Goal: Task Accomplishment & Management: Manage account settings

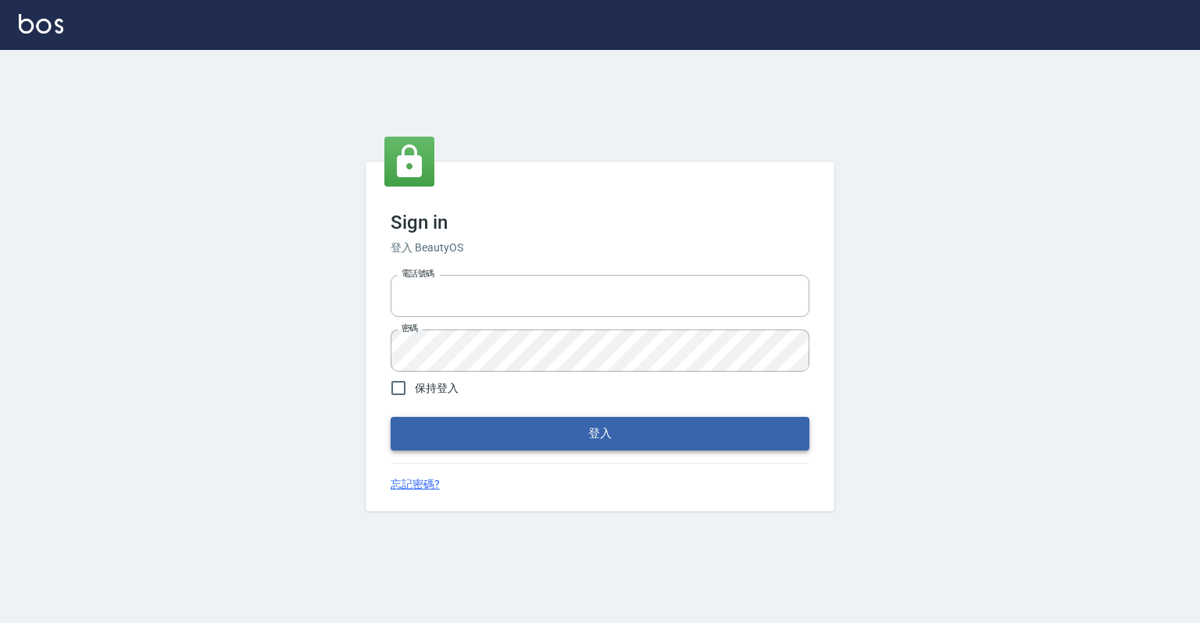
type input "0918176355"
click at [600, 436] on button "登入" at bounding box center [599, 433] width 419 height 33
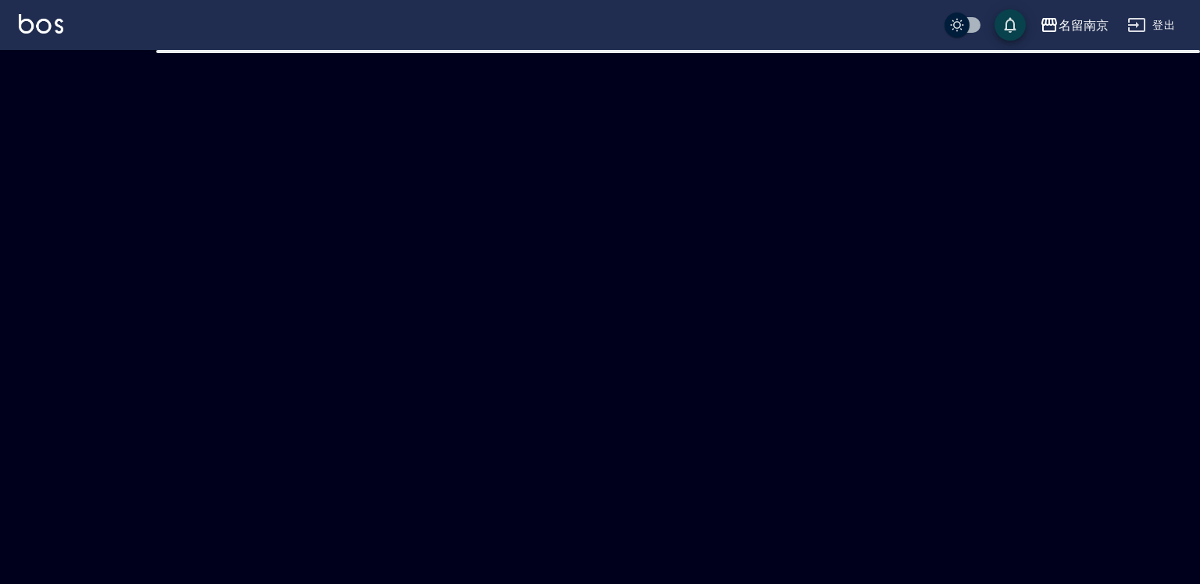
checkbox input "true"
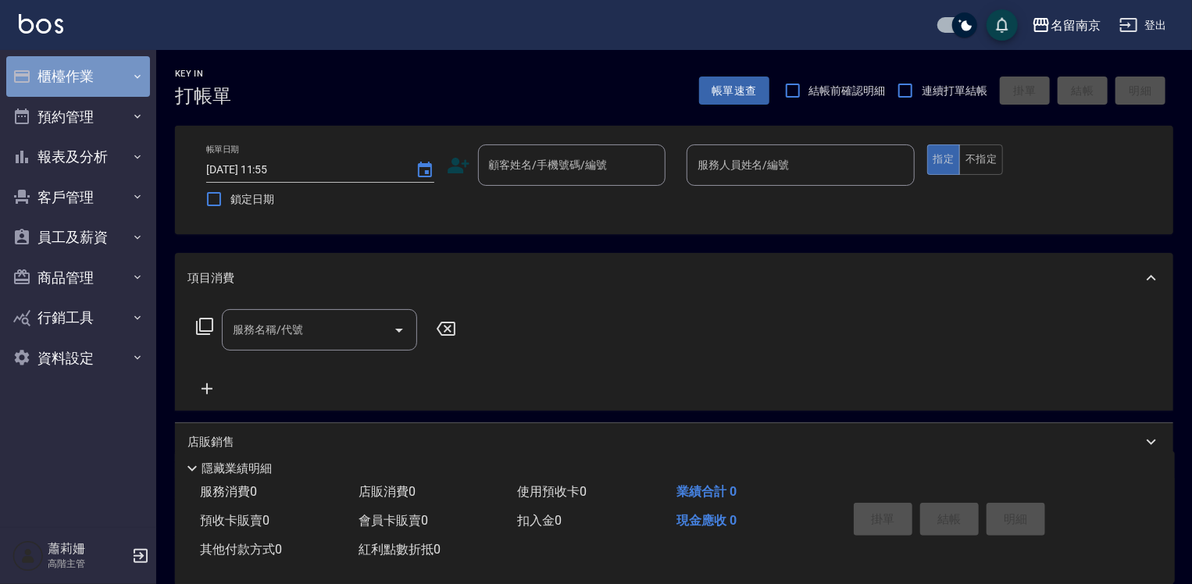
click at [71, 75] on button "櫃檯作業" at bounding box center [78, 76] width 144 height 41
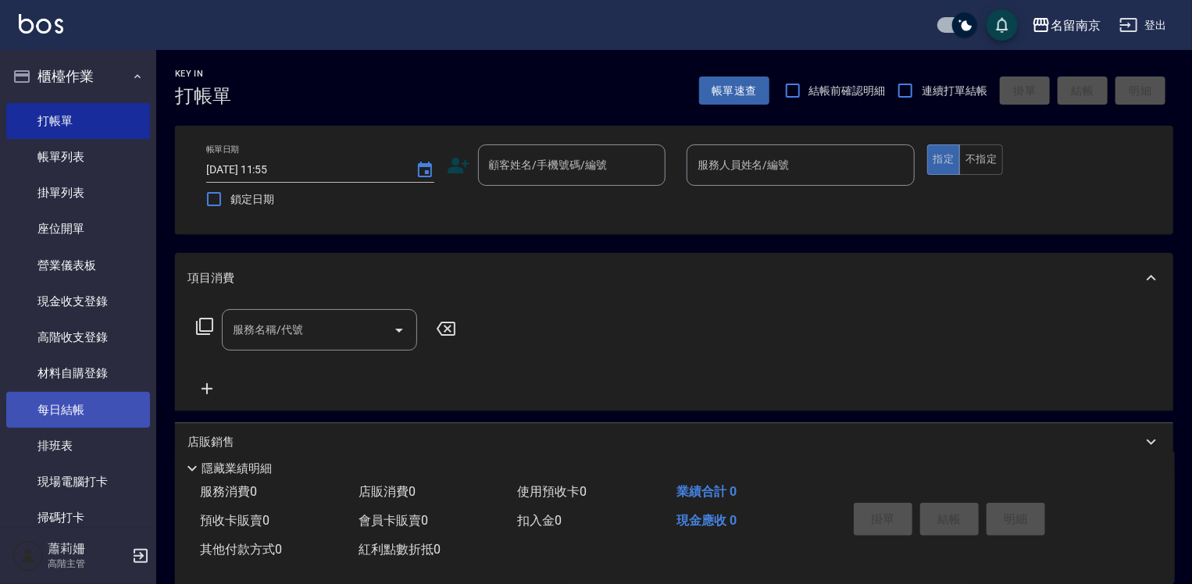
click at [101, 401] on link "每日結帳" at bounding box center [78, 410] width 144 height 36
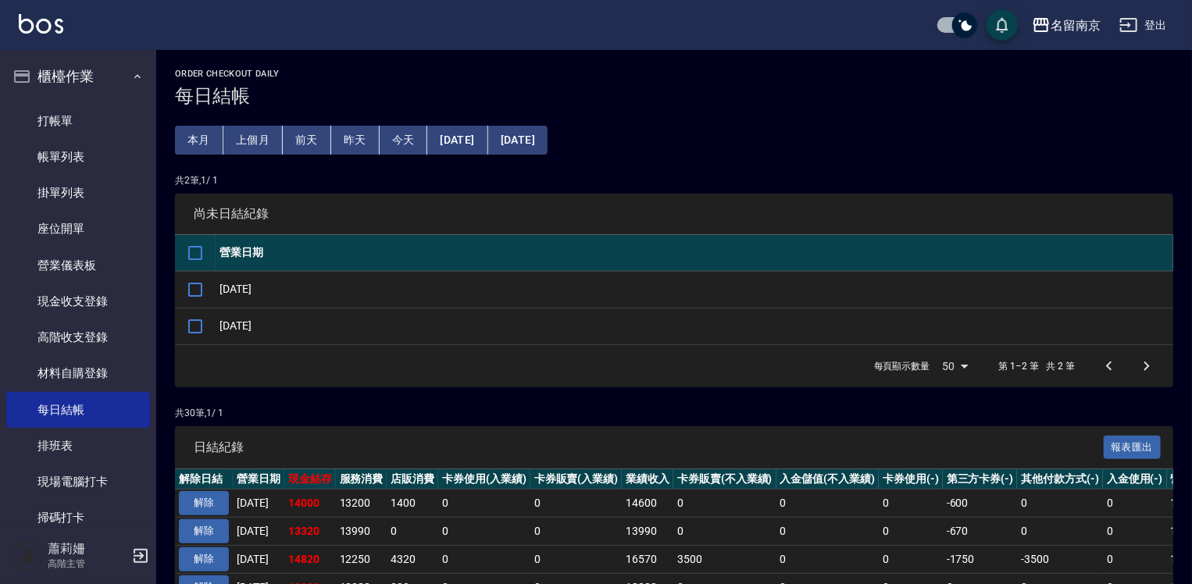
scroll to position [156, 0]
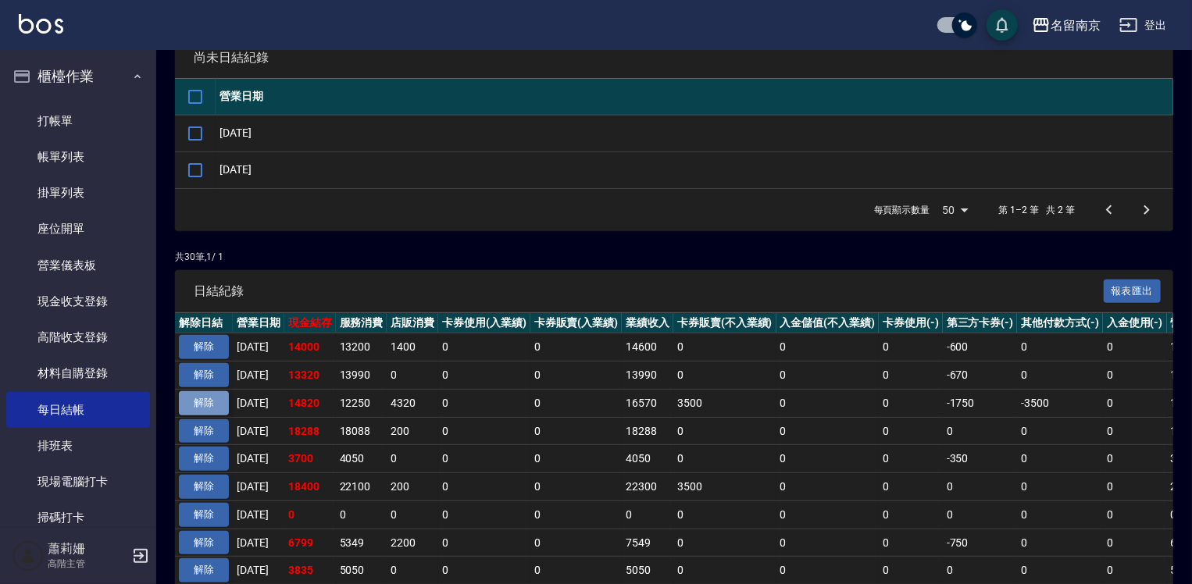
click at [204, 400] on button "解除" at bounding box center [204, 403] width 50 height 24
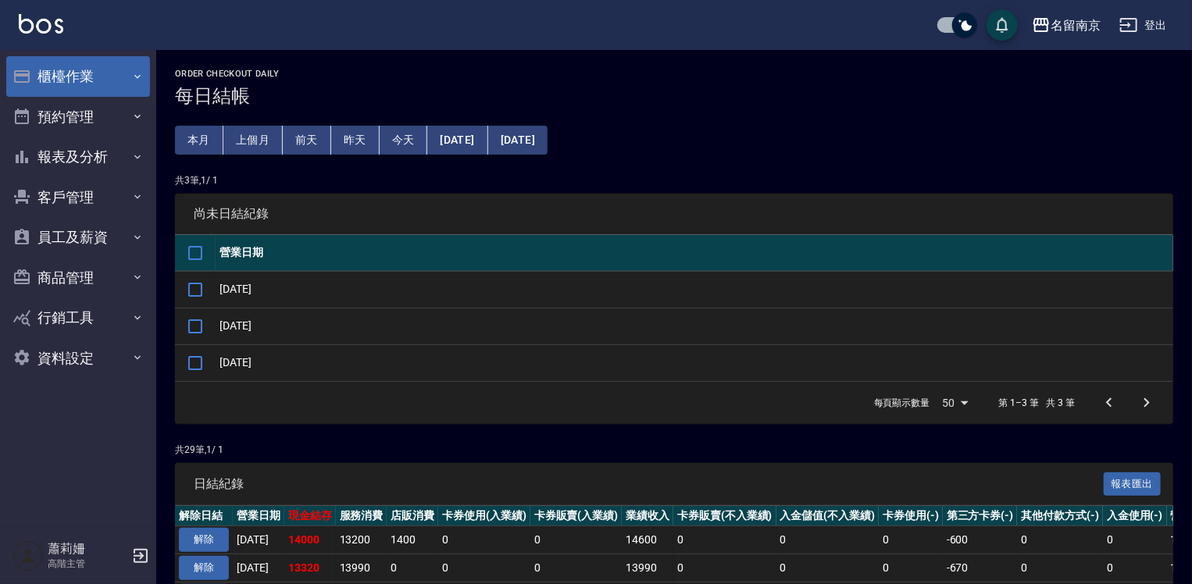
click at [59, 63] on button "櫃檯作業" at bounding box center [78, 76] width 144 height 41
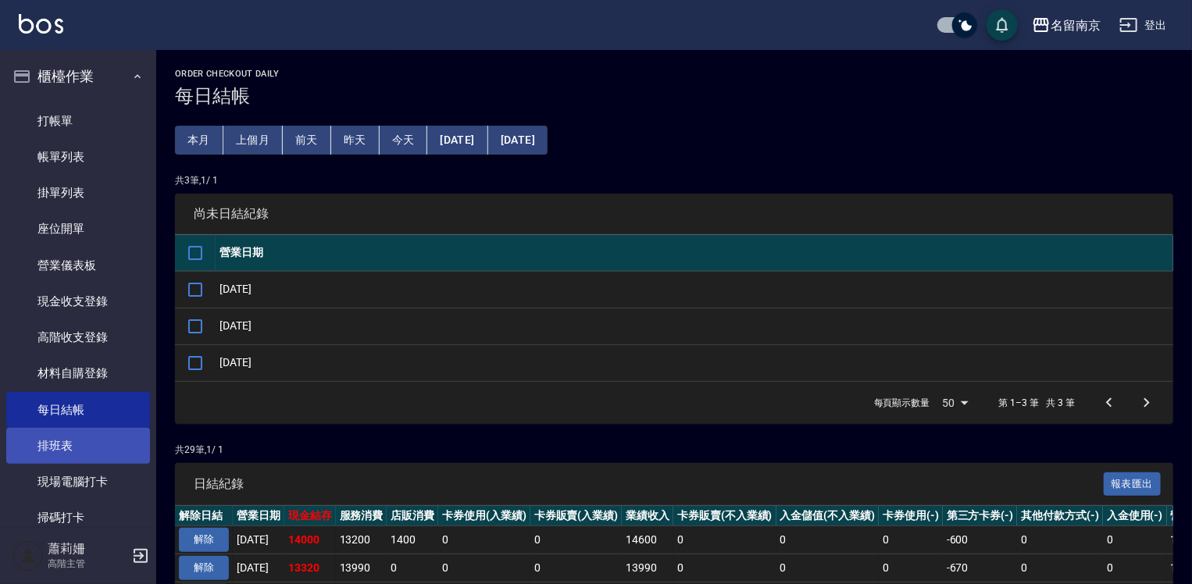
scroll to position [234, 0]
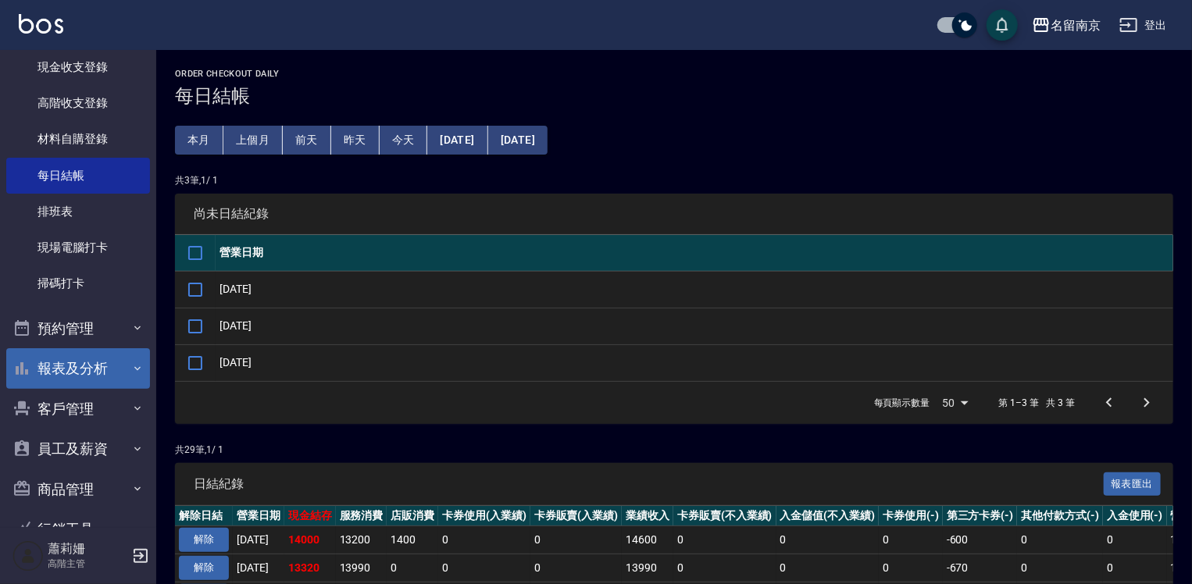
click at [66, 372] on button "報表及分析" at bounding box center [78, 368] width 144 height 41
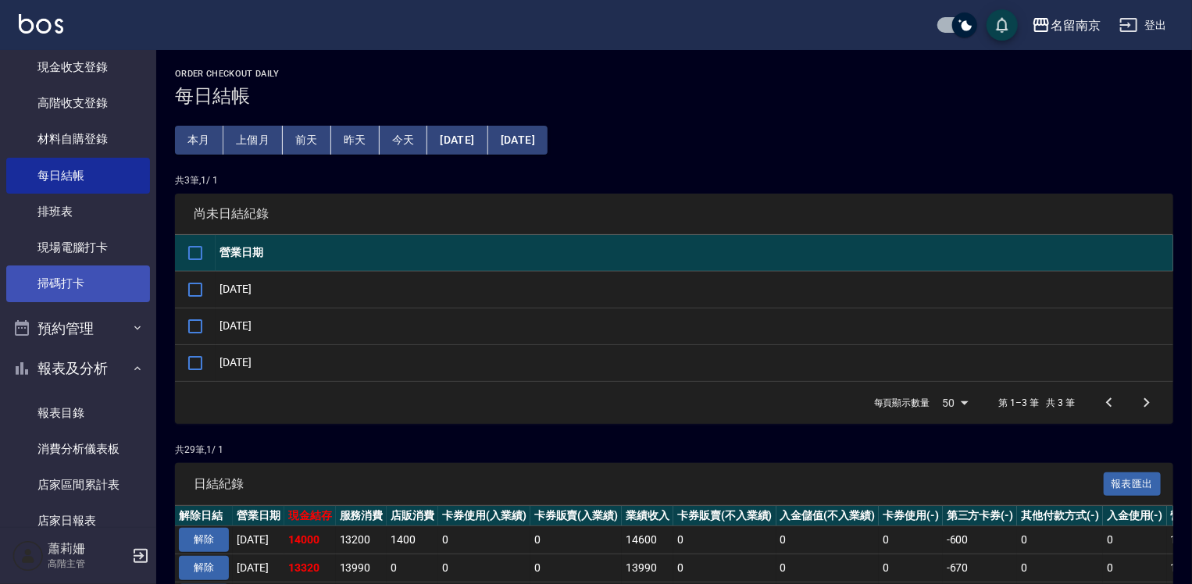
scroll to position [78, 0]
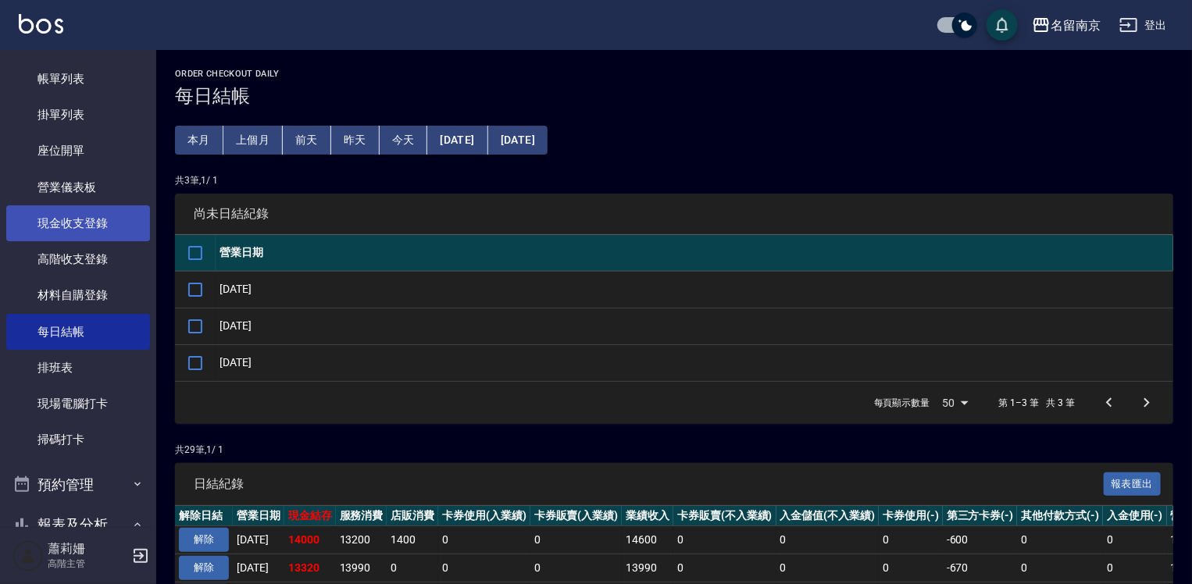
click at [87, 228] on link "現金收支登錄" at bounding box center [78, 223] width 144 height 36
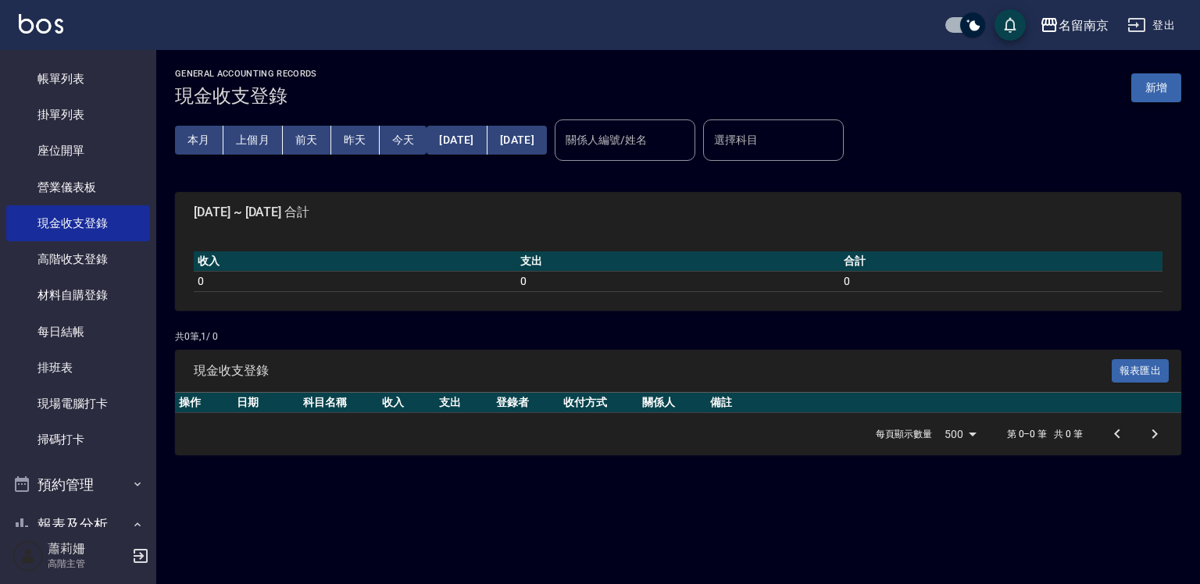
click at [1156, 91] on button "新增" at bounding box center [1156, 87] width 50 height 29
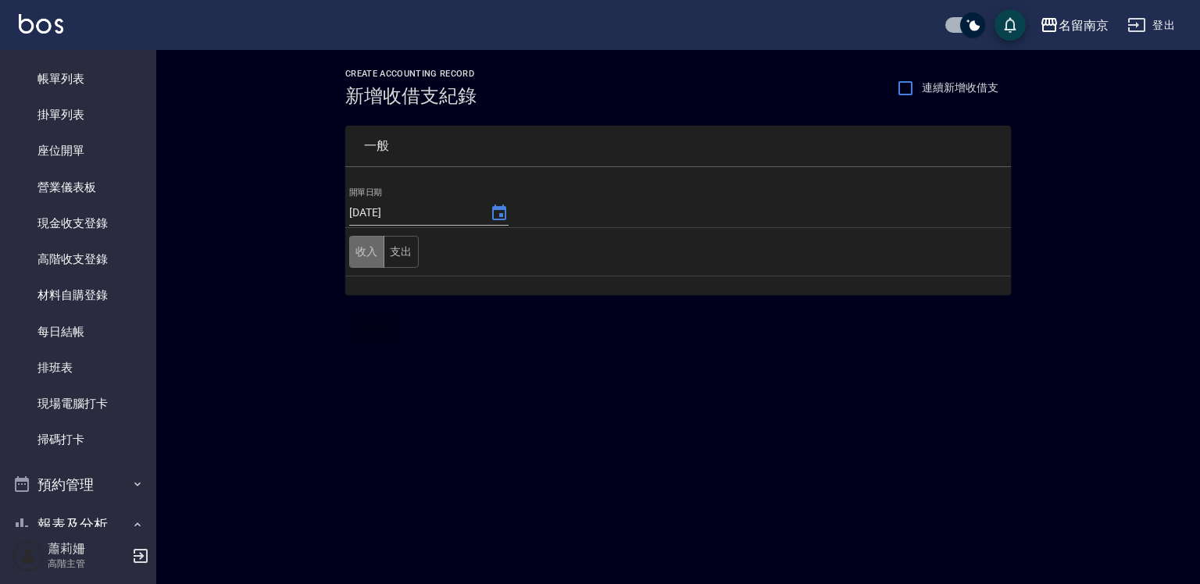
click at [375, 254] on button "收入" at bounding box center [366, 252] width 35 height 32
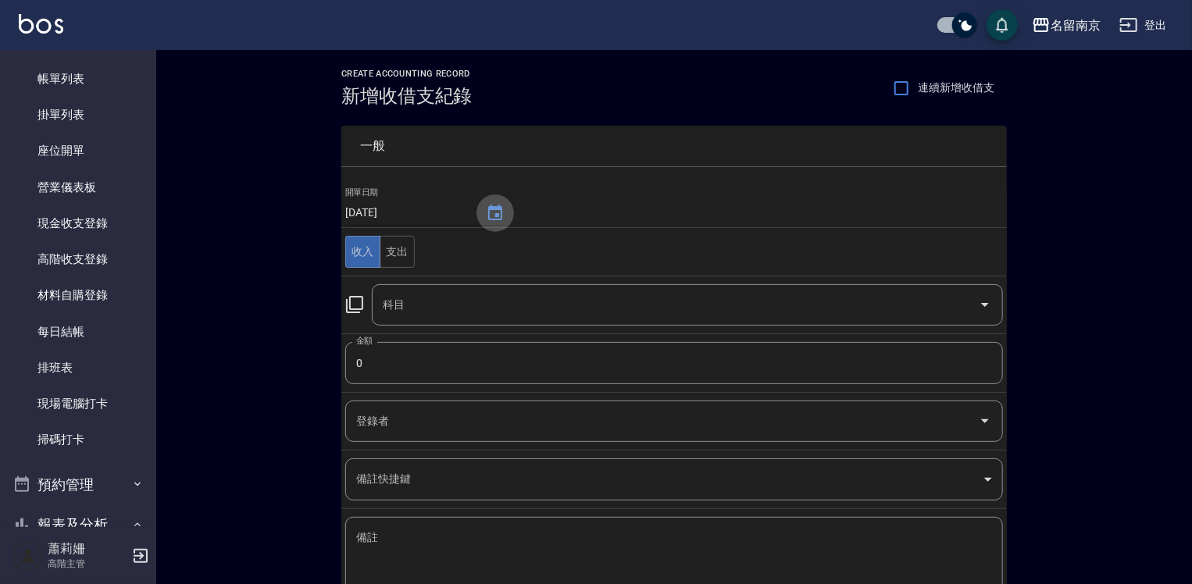
click at [491, 214] on icon "Choose date, selected date is 2025-10-06" at bounding box center [495, 213] width 19 height 19
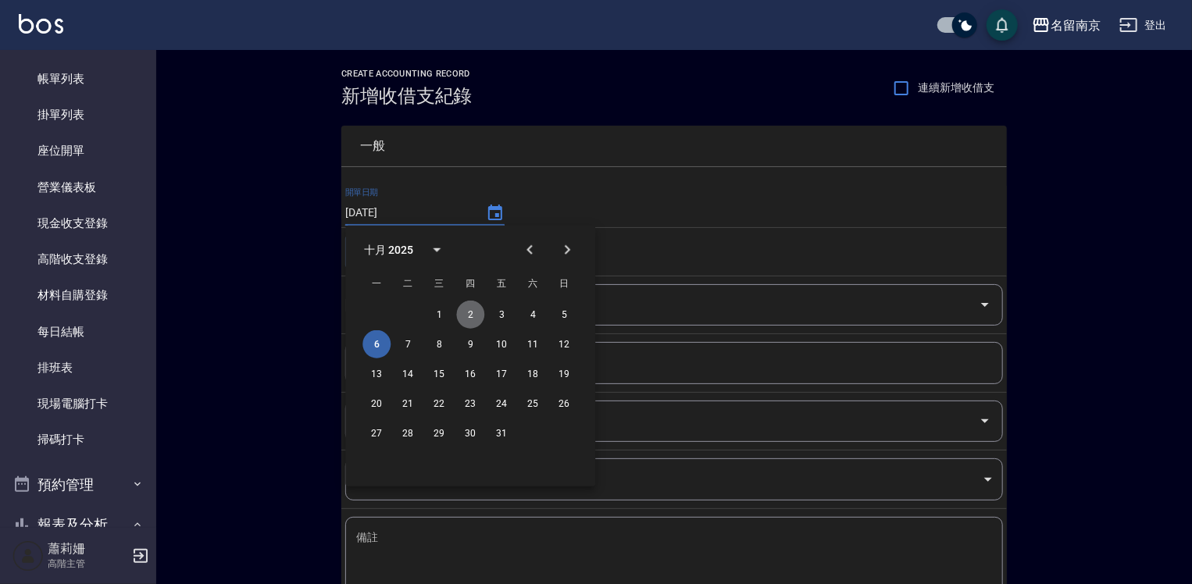
click at [472, 313] on button "2" at bounding box center [470, 315] width 28 height 28
type input "[DATE]"
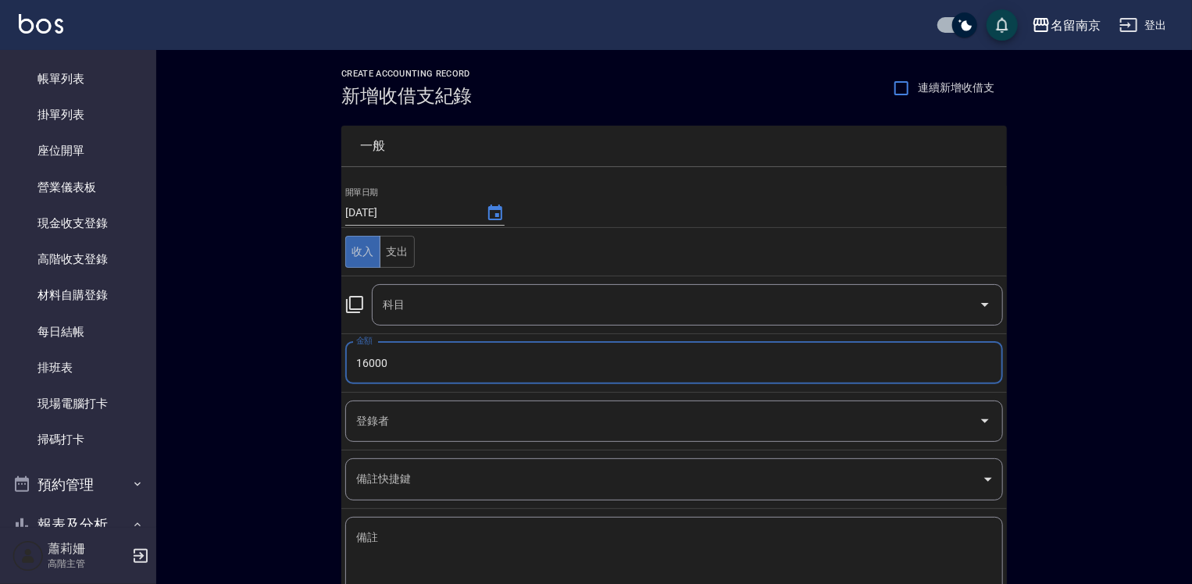
type input "16000"
click at [402, 553] on textarea "備註" at bounding box center [674, 556] width 636 height 53
click at [353, 306] on icon at bounding box center [354, 304] width 19 height 19
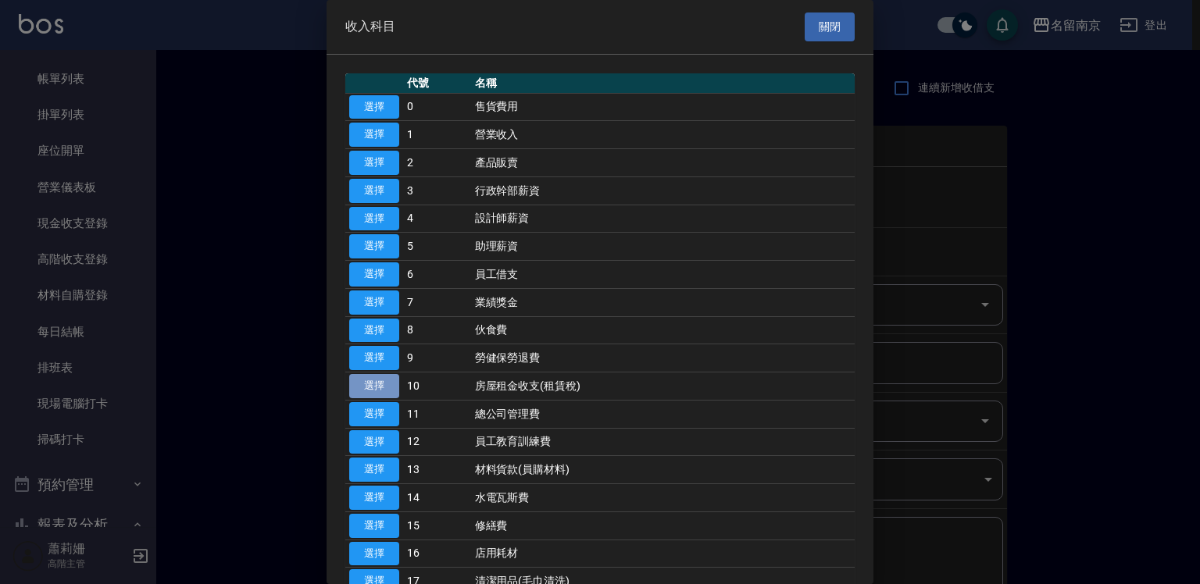
click at [386, 380] on button "選擇" at bounding box center [374, 386] width 50 height 24
type input "10 房屋租金收支(租賃稅)"
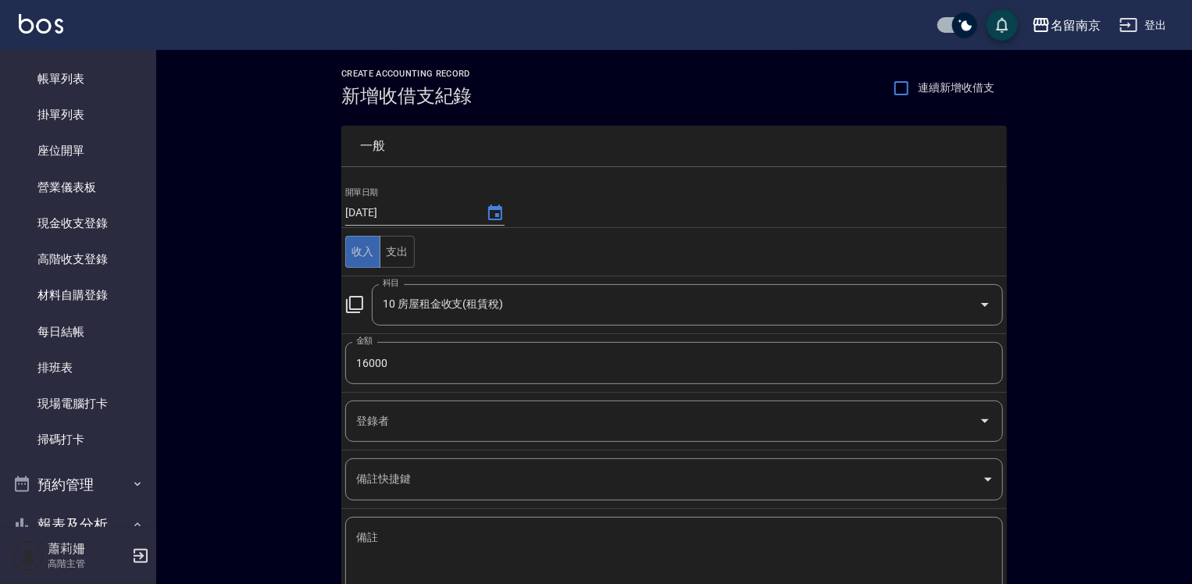
scroll to position [103, 0]
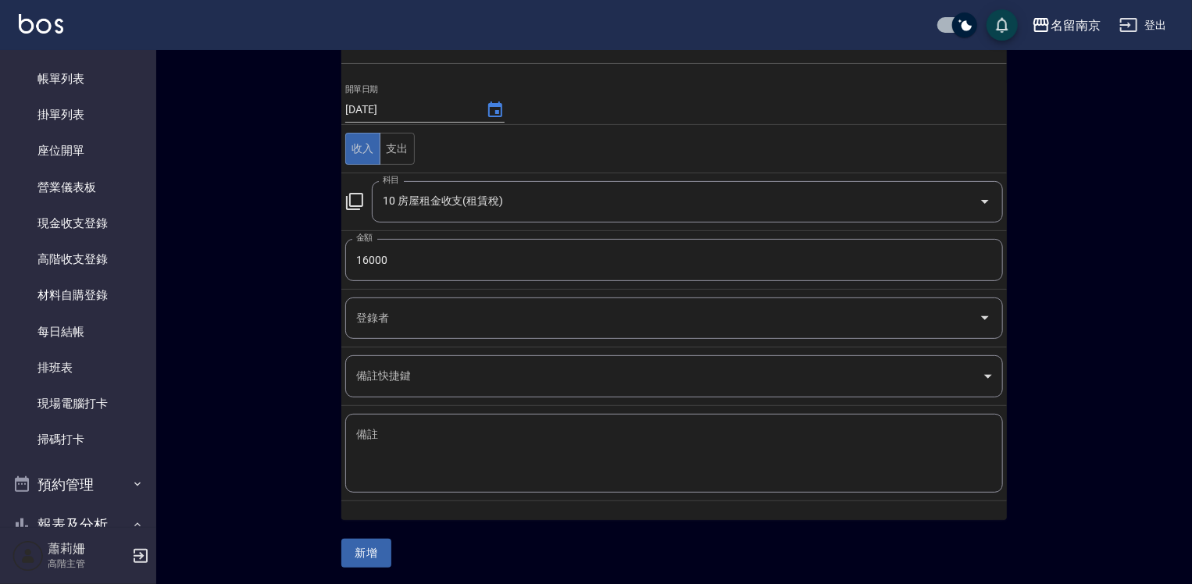
click at [390, 433] on textarea "備註" at bounding box center [674, 453] width 636 height 53
drag, startPoint x: 409, startPoint y: 447, endPoint x: 425, endPoint y: 446, distance: 15.6
click at [419, 446] on textarea "備註" at bounding box center [674, 453] width 636 height 53
type textarea "美容師"
click at [372, 553] on button "新增" at bounding box center [366, 553] width 50 height 29
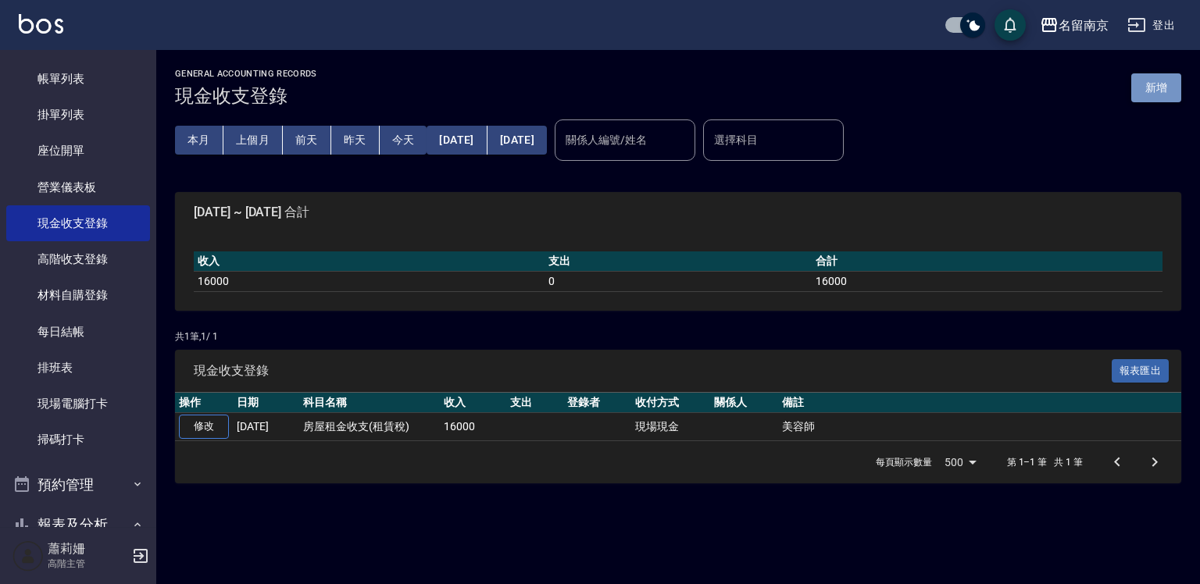
click at [1167, 91] on button "新增" at bounding box center [1156, 87] width 50 height 29
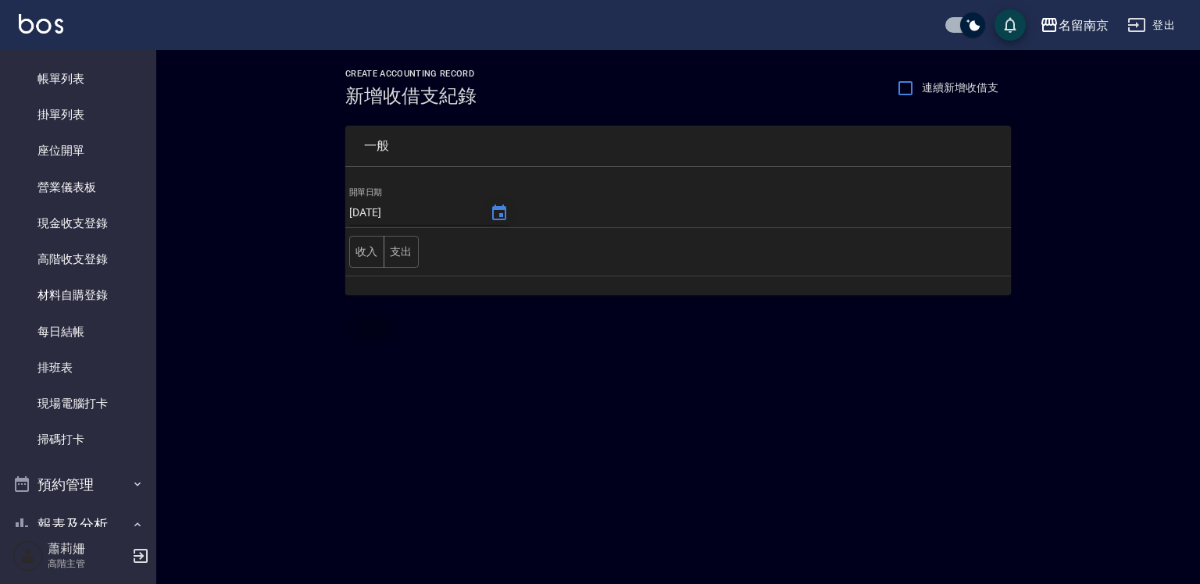
click at [496, 211] on icon "Choose date, selected date is 2025-10-06" at bounding box center [499, 213] width 19 height 19
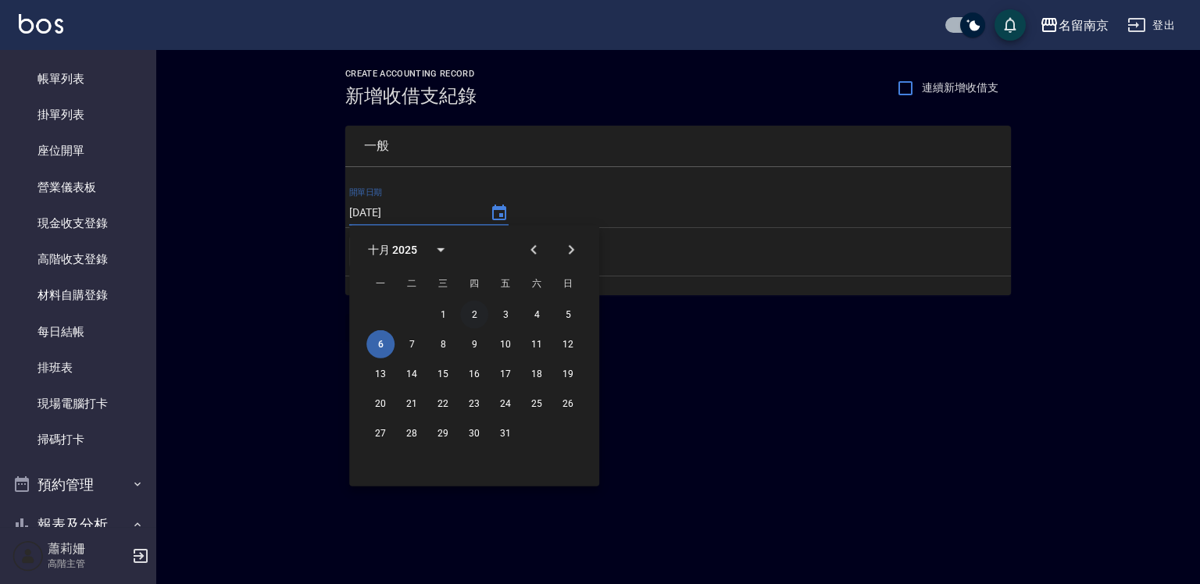
click at [475, 314] on button "2" at bounding box center [474, 315] width 28 height 28
type input "[DATE]"
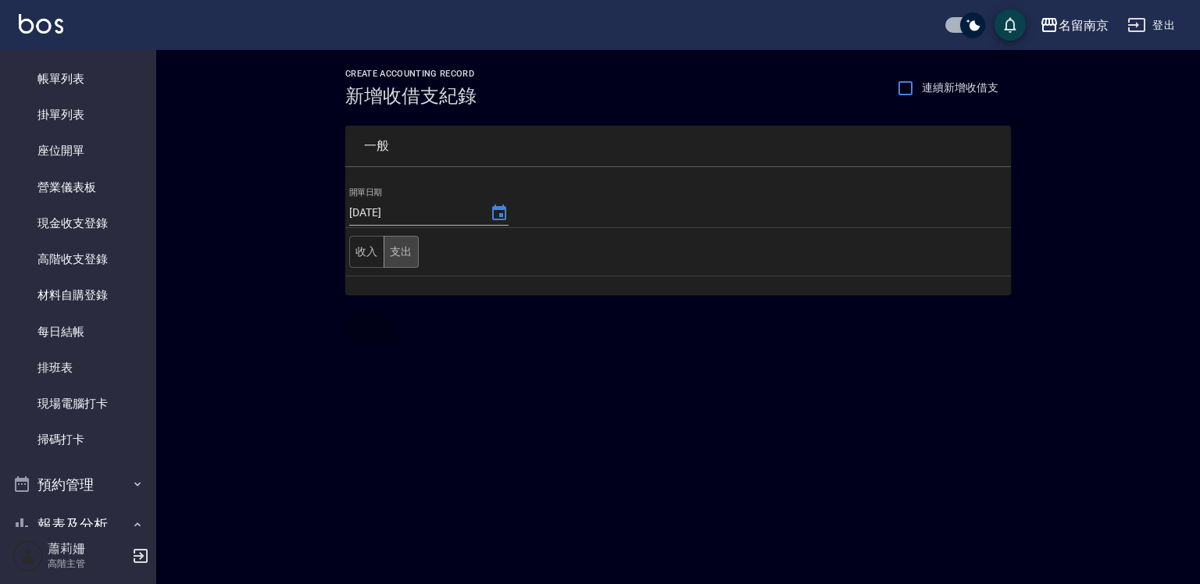
click at [402, 241] on button "支出" at bounding box center [400, 252] width 35 height 32
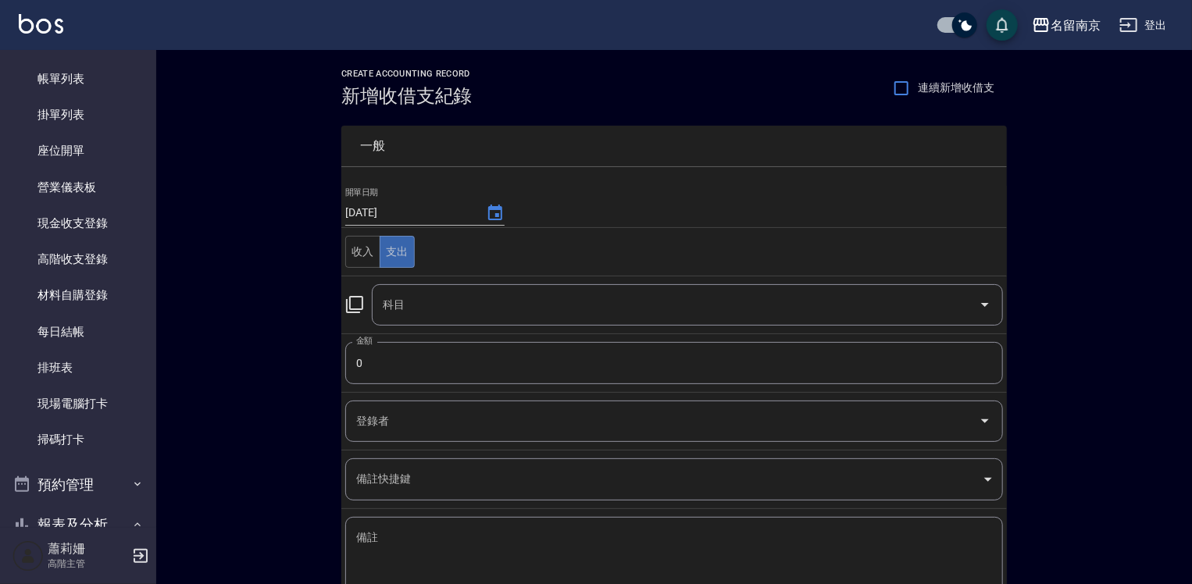
click at [351, 301] on icon at bounding box center [354, 304] width 19 height 19
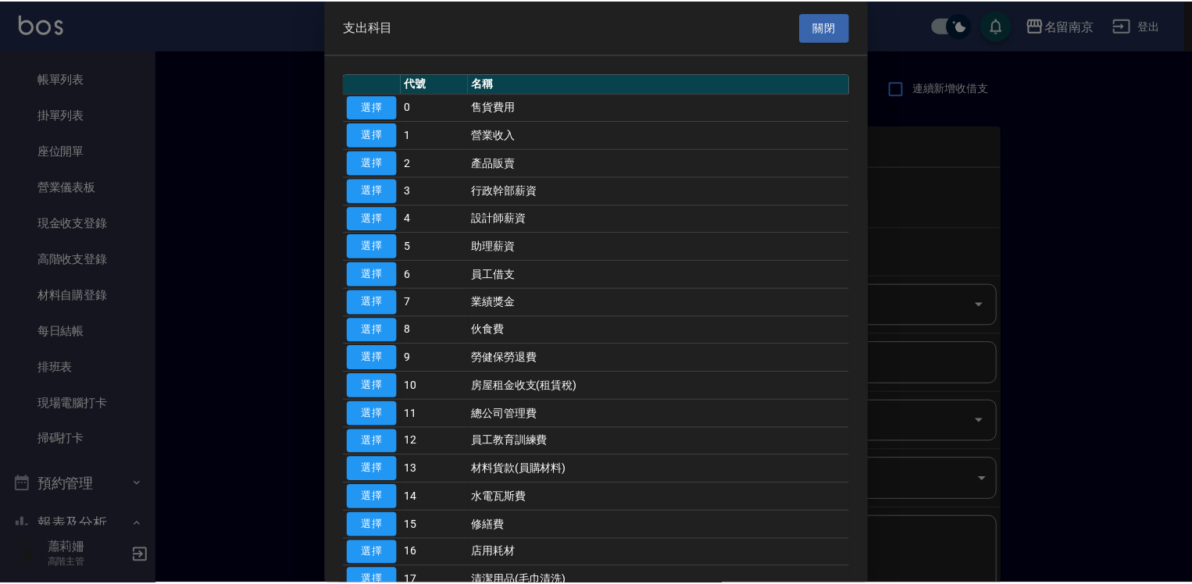
scroll to position [234, 0]
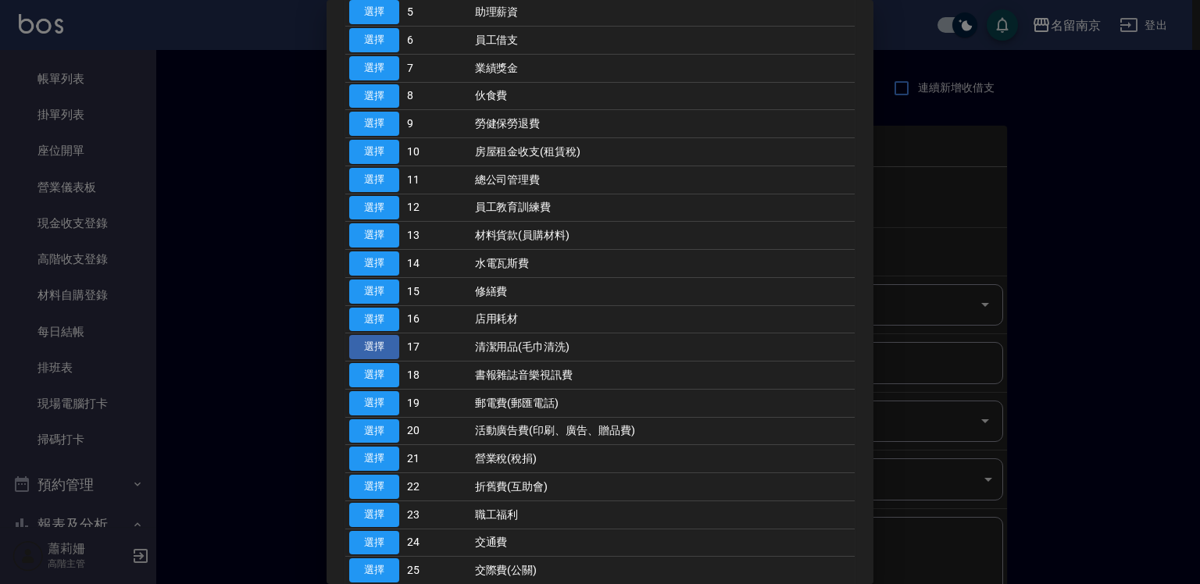
click at [375, 347] on button "選擇" at bounding box center [374, 347] width 50 height 24
type input "17 清潔用品(毛巾清洗)"
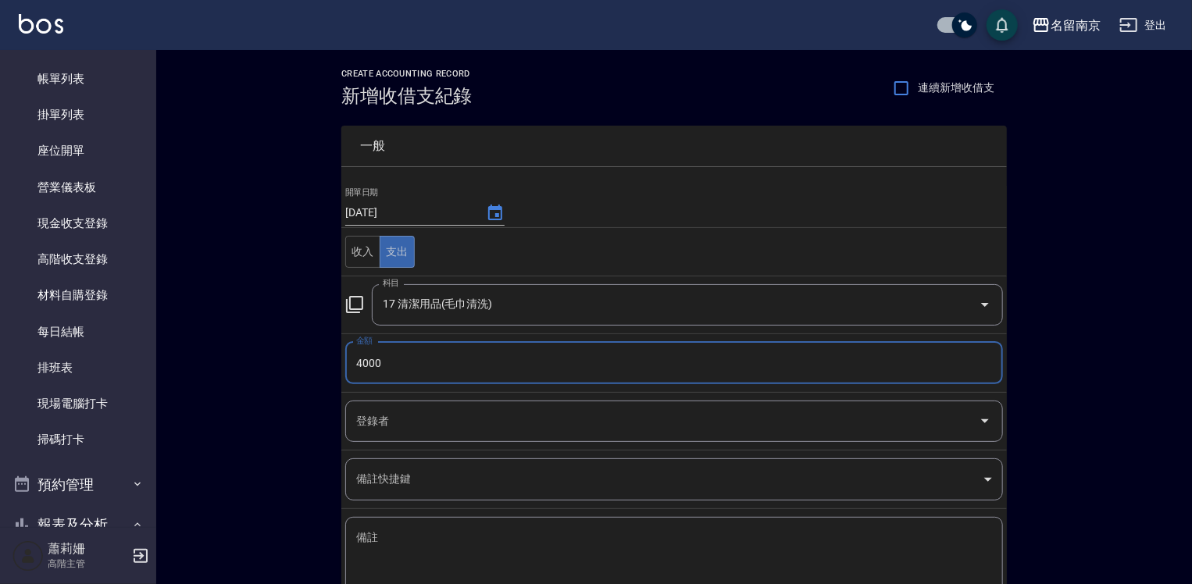
type input "4000"
click at [437, 552] on textarea "備註" at bounding box center [674, 556] width 636 height 53
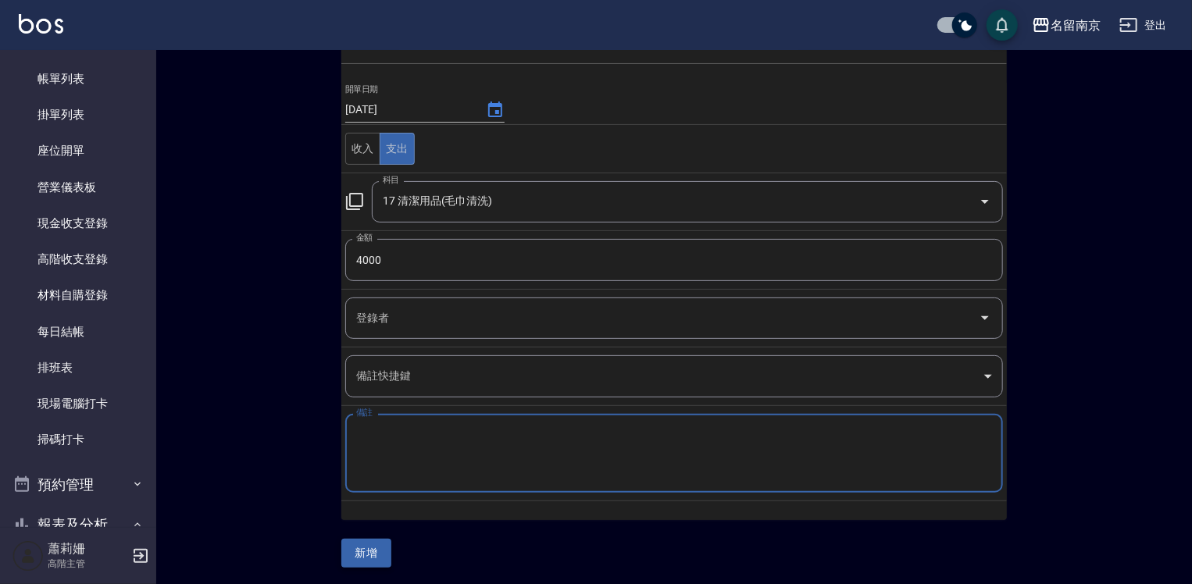
click at [382, 553] on button "新增" at bounding box center [366, 553] width 50 height 29
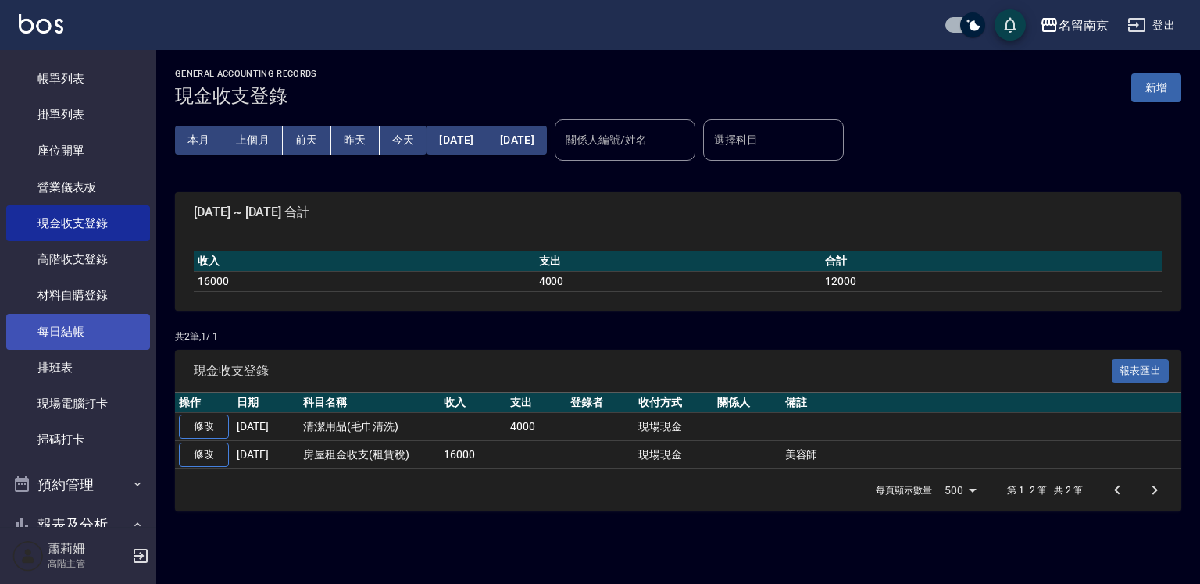
click at [75, 332] on link "每日結帳" at bounding box center [78, 332] width 144 height 36
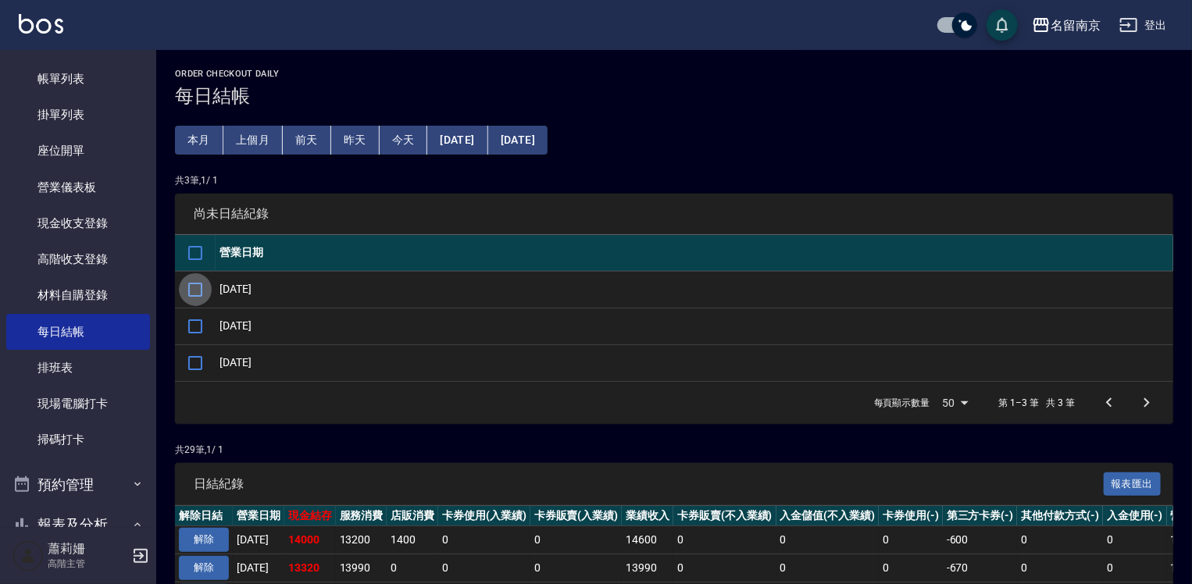
click at [198, 288] on input "checkbox" at bounding box center [195, 289] width 33 height 33
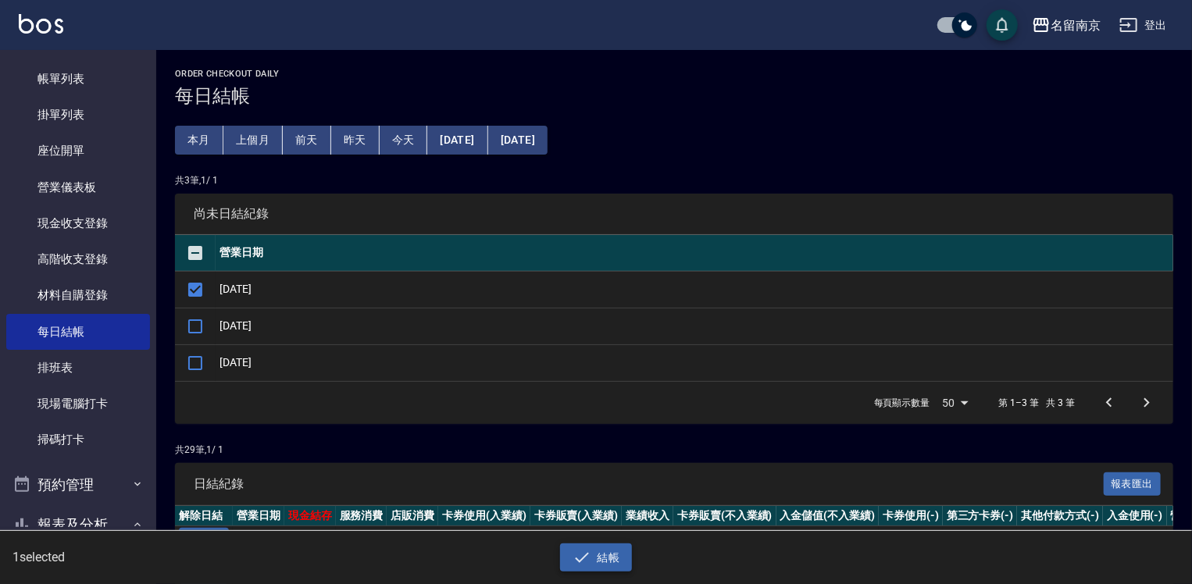
click at [614, 554] on button "結帳" at bounding box center [596, 558] width 73 height 29
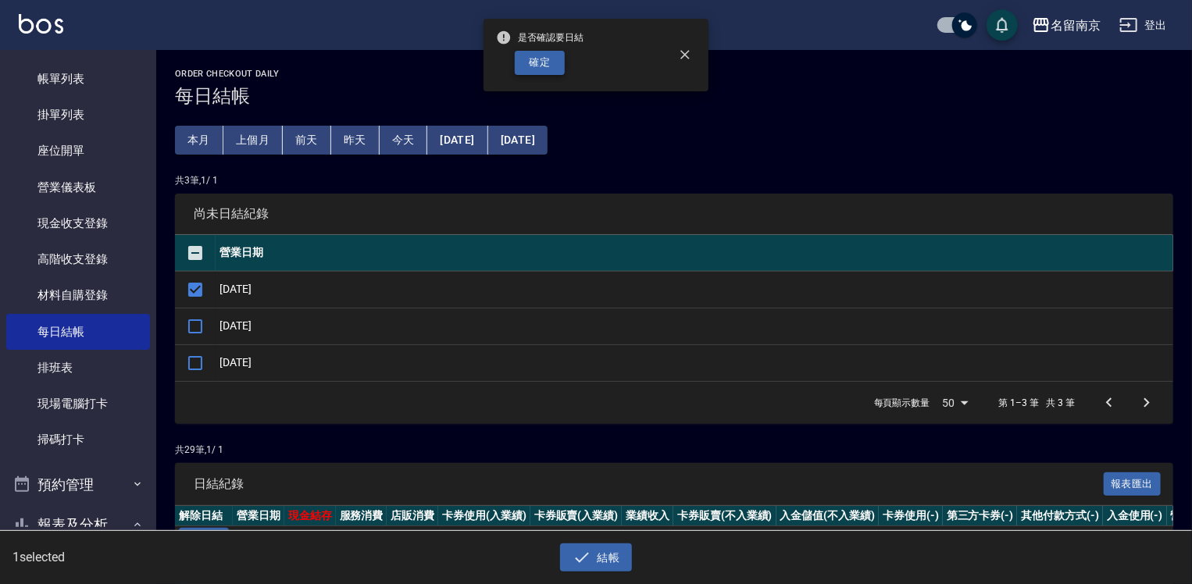
click at [542, 53] on button "確定" at bounding box center [540, 63] width 50 height 24
checkbox input "false"
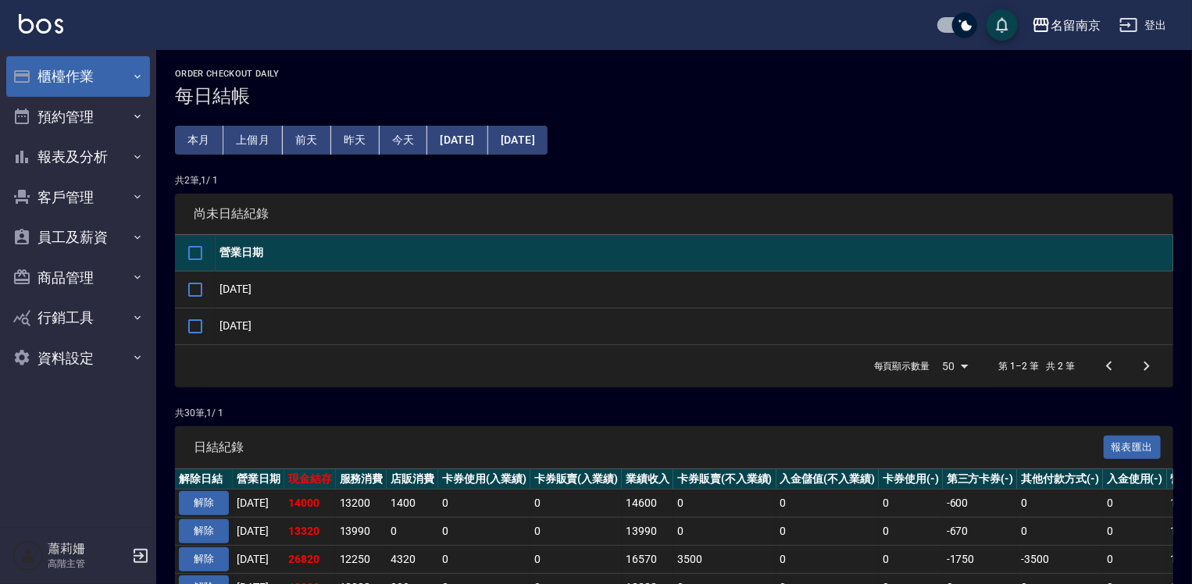
click at [83, 70] on button "櫃檯作業" at bounding box center [78, 76] width 144 height 41
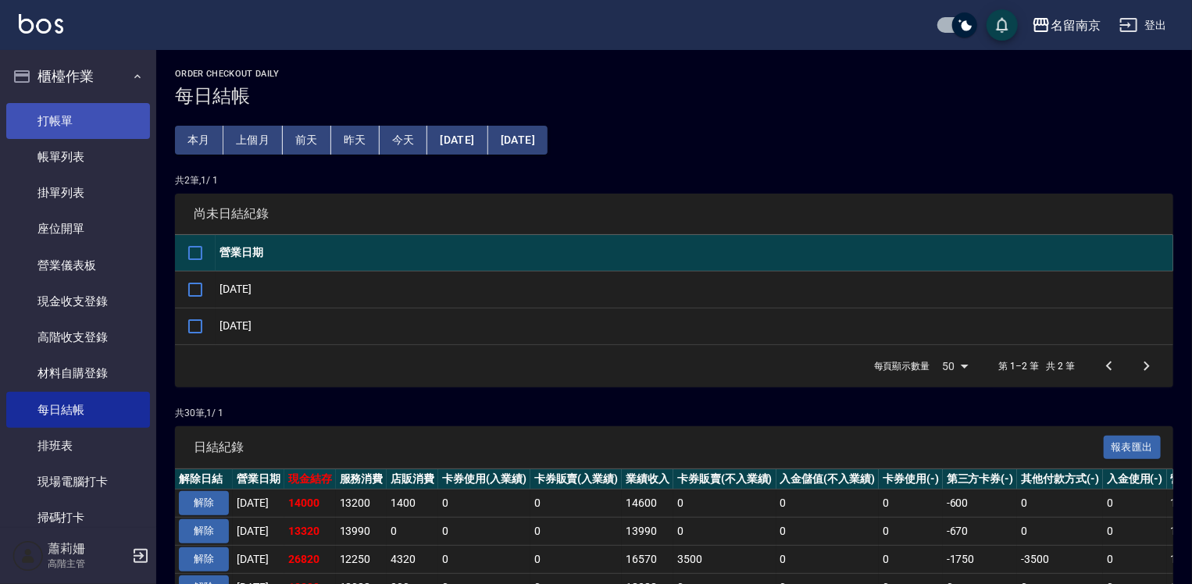
click at [83, 109] on link "打帳單" at bounding box center [78, 121] width 144 height 36
